Goal: Information Seeking & Learning: Learn about a topic

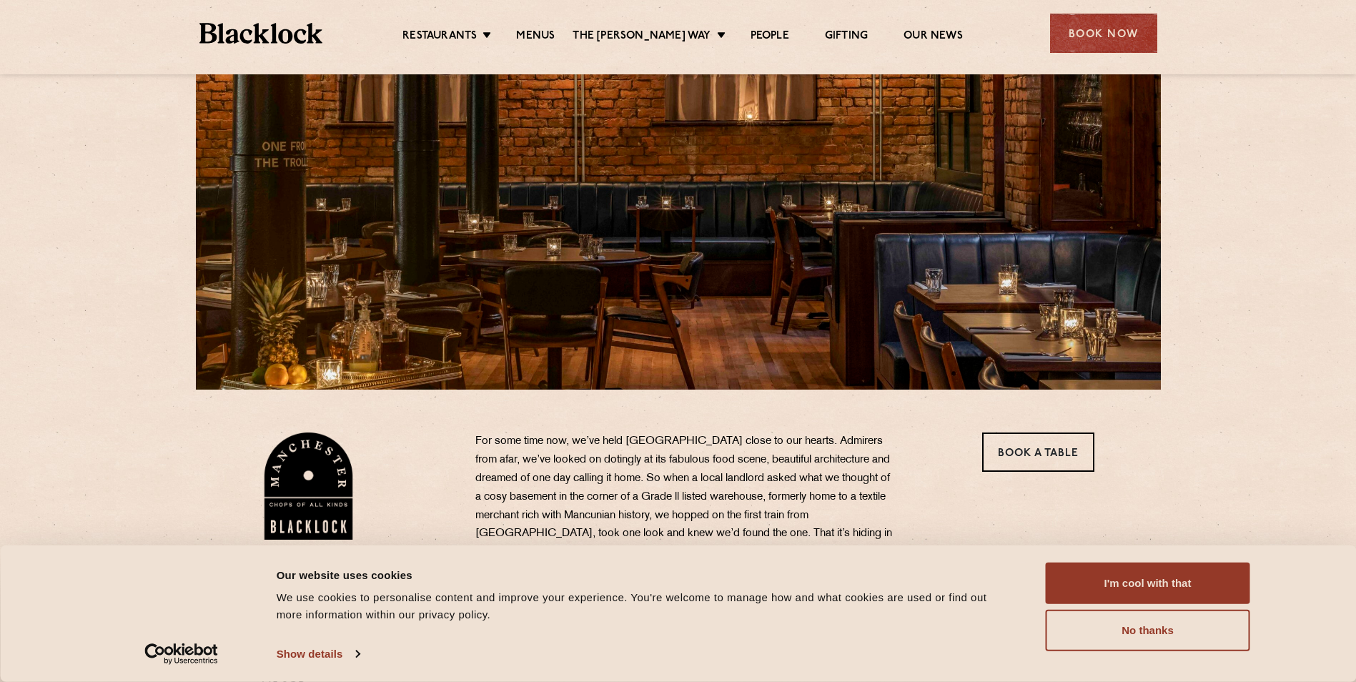
scroll to position [286, 0]
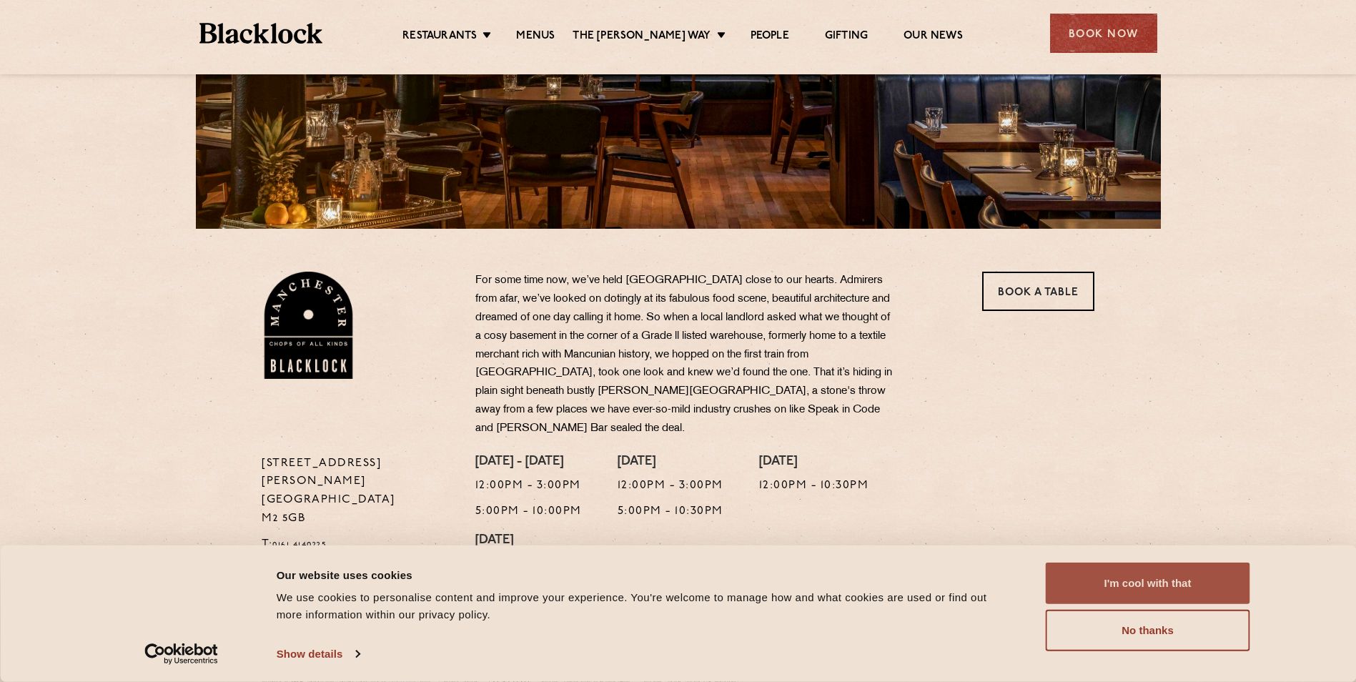
click at [1148, 578] on button "I'm cool with that" at bounding box center [1148, 583] width 204 height 41
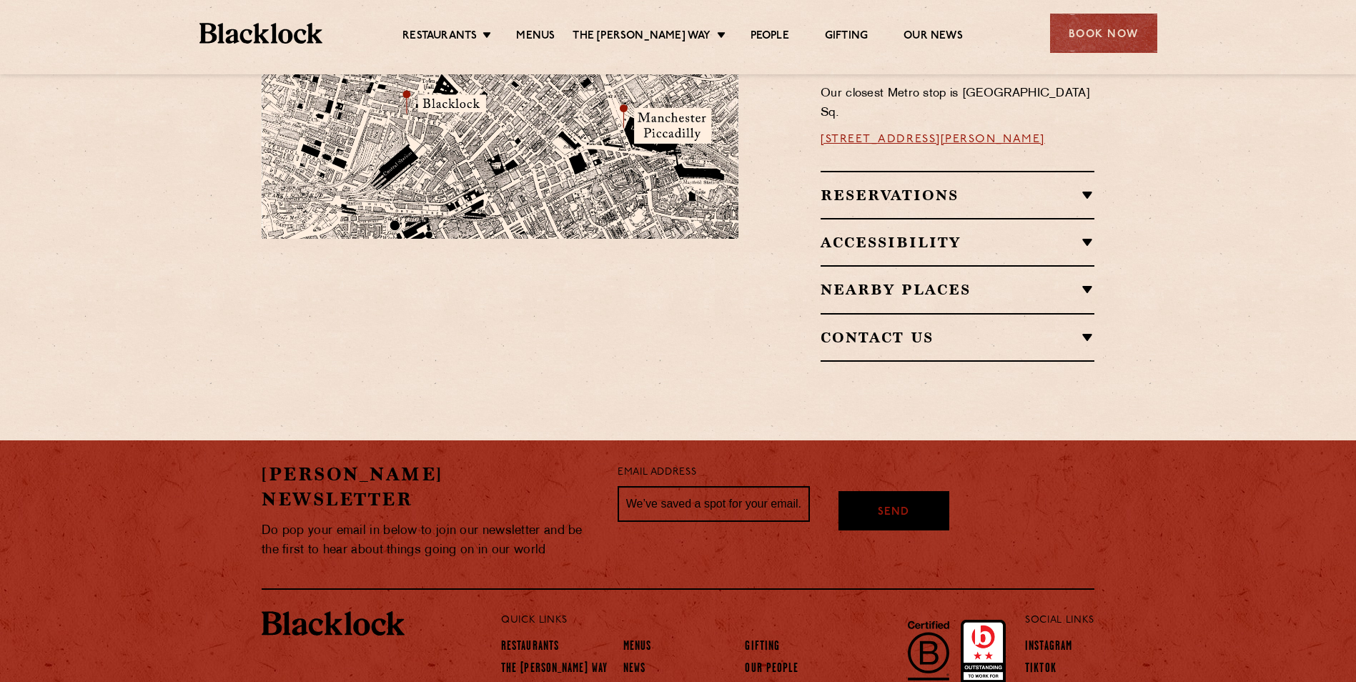
scroll to position [993, 0]
click at [543, 639] on link "Restaurants" at bounding box center [530, 647] width 58 height 16
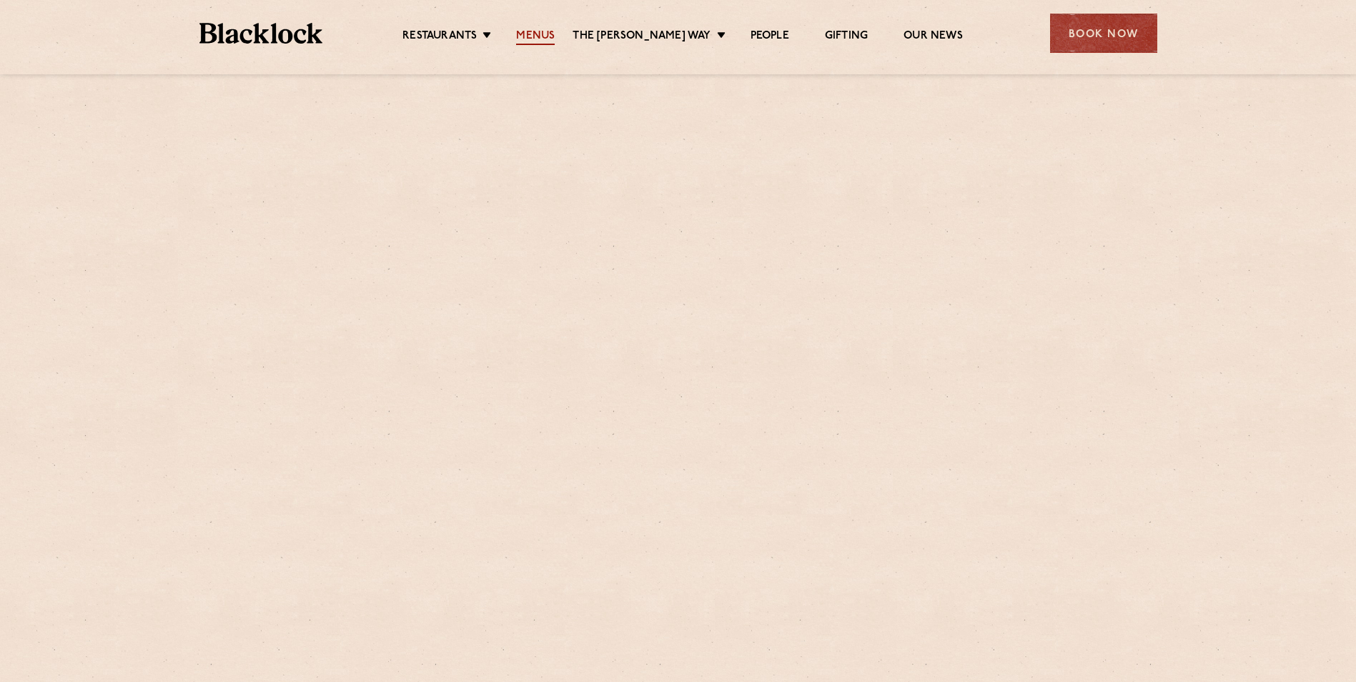
click at [540, 36] on link "Menus" at bounding box center [535, 37] width 39 height 16
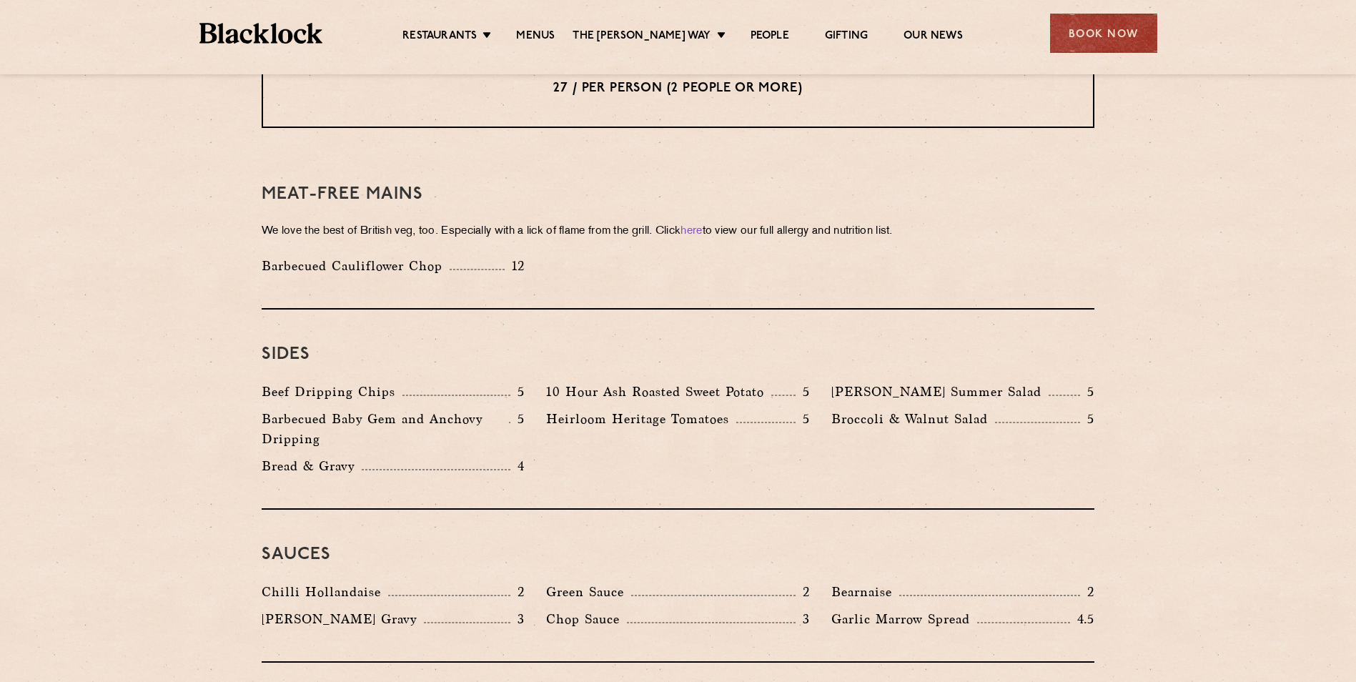
scroll to position [2145, 0]
